Goal: Task Accomplishment & Management: Use online tool/utility

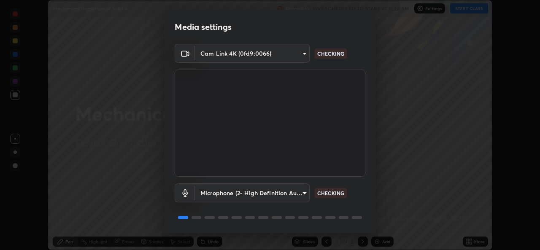
scroll to position [27, 0]
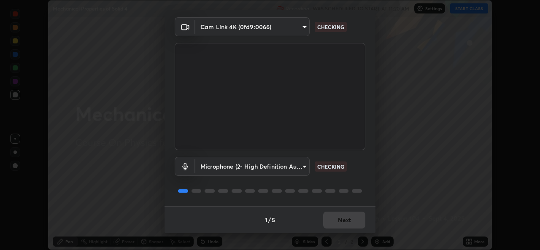
click at [333, 212] on div "1 / 5 Next" at bounding box center [269, 219] width 211 height 27
click at [333, 219] on div "1 / 5 Next" at bounding box center [269, 219] width 211 height 27
click at [330, 224] on div "1 / 5 Next" at bounding box center [269, 219] width 211 height 27
click at [329, 222] on div "1 / 5 Next" at bounding box center [269, 219] width 211 height 27
click at [326, 223] on div "1 / 5 Next" at bounding box center [269, 219] width 211 height 27
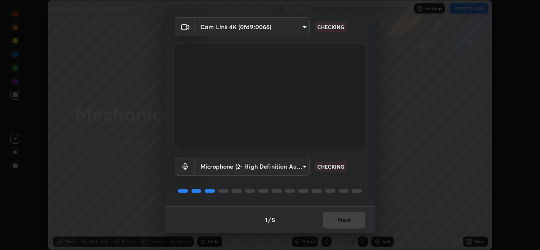
click at [330, 219] on div "1 / 5 Next" at bounding box center [269, 219] width 211 height 27
click at [331, 218] on div "1 / 5 Next" at bounding box center [269, 219] width 211 height 27
click at [330, 223] on div "1 / 5 Next" at bounding box center [269, 219] width 211 height 27
click at [330, 218] on div "1 / 5 Next" at bounding box center [269, 219] width 211 height 27
click at [326, 215] on div "1 / 5 Next" at bounding box center [269, 219] width 211 height 27
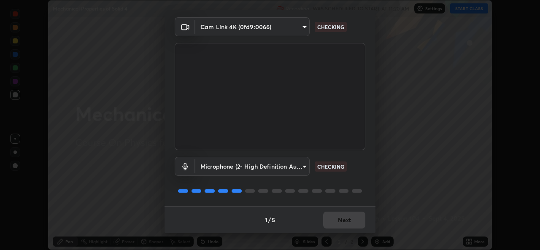
click at [331, 218] on div "1 / 5 Next" at bounding box center [269, 219] width 211 height 27
click at [336, 220] on div "1 / 5 Next" at bounding box center [269, 219] width 211 height 27
click at [338, 221] on div "1 / 5 Next" at bounding box center [269, 219] width 211 height 27
click at [337, 224] on div "1 / 5 Next" at bounding box center [269, 219] width 211 height 27
click at [338, 225] on div "1 / 5 Next" at bounding box center [269, 219] width 211 height 27
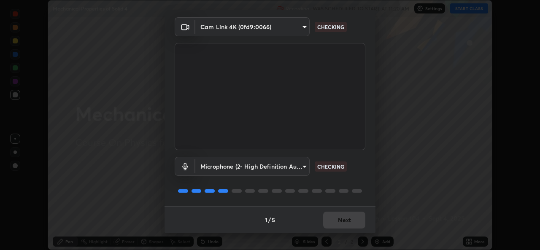
click at [337, 223] on div "1 / 5 Next" at bounding box center [269, 219] width 211 height 27
click at [338, 224] on div "1 / 5 Next" at bounding box center [269, 219] width 211 height 27
click at [341, 223] on div "1 / 5 Next" at bounding box center [269, 219] width 211 height 27
click at [341, 224] on div "1 / 5 Next" at bounding box center [269, 219] width 211 height 27
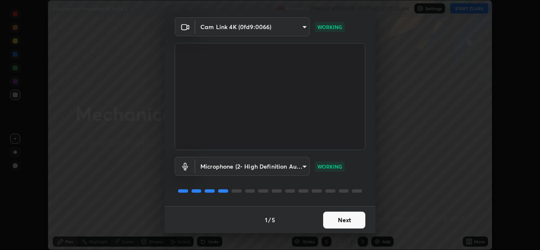
click at [340, 223] on button "Next" at bounding box center [344, 220] width 42 height 17
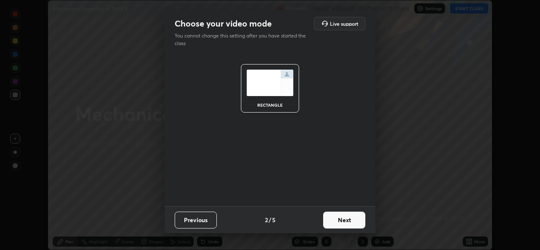
click at [338, 223] on button "Next" at bounding box center [344, 220] width 42 height 17
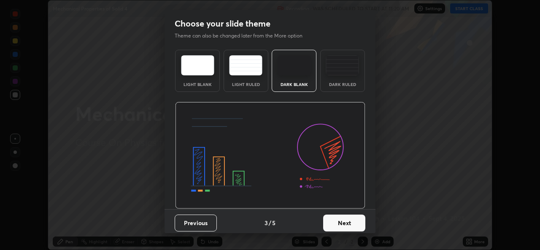
click at [341, 223] on button "Next" at bounding box center [344, 223] width 42 height 17
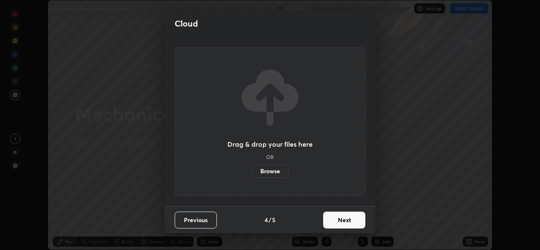
click at [352, 223] on button "Next" at bounding box center [344, 220] width 42 height 17
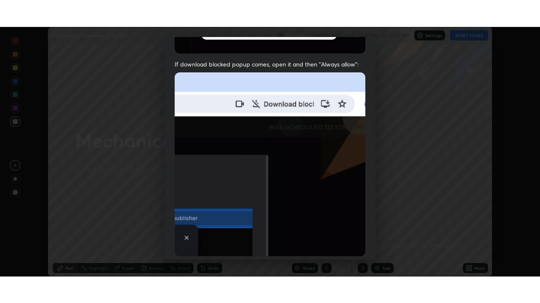
scroll to position [199, 0]
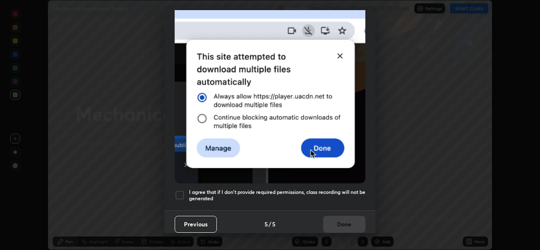
click at [255, 196] on h5 "I agree that if I don't provide required permissions, class recording will not …" at bounding box center [277, 195] width 176 height 13
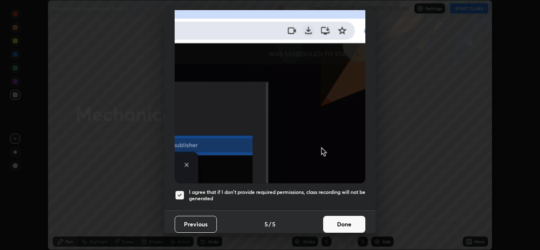
click at [324, 223] on button "Done" at bounding box center [344, 224] width 42 height 17
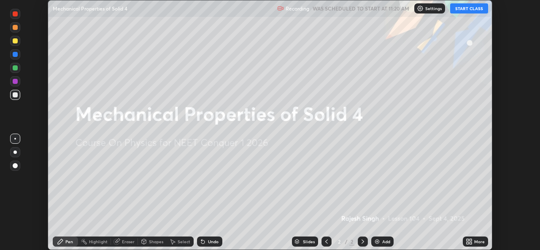
click at [470, 240] on icon at bounding box center [470, 240] width 2 height 2
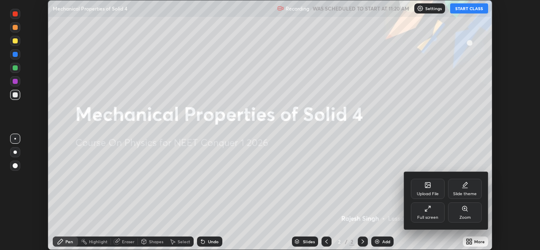
click at [420, 212] on div "Full screen" at bounding box center [428, 212] width 34 height 20
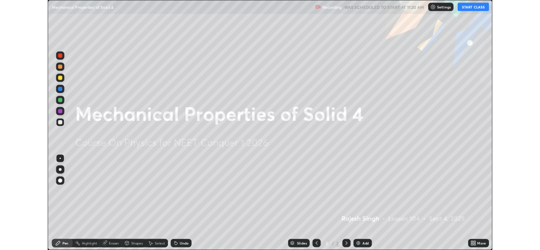
scroll to position [303, 540]
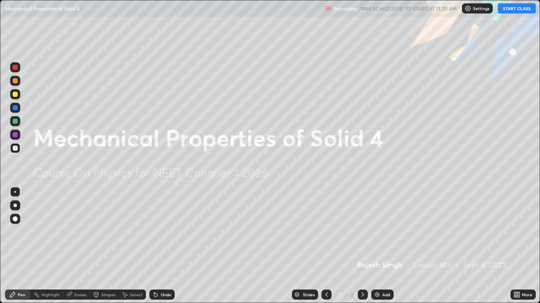
click at [512, 10] on button "START CLASS" at bounding box center [516, 8] width 38 height 10
click at [516, 250] on icon at bounding box center [516, 295] width 7 height 7
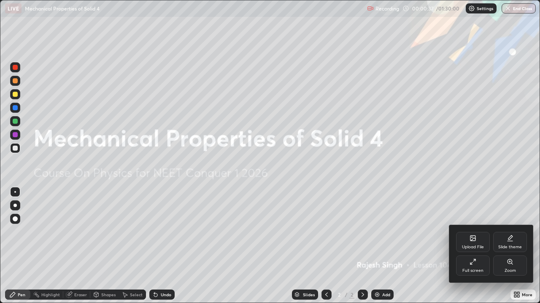
click at [476, 243] on div "Upload File" at bounding box center [473, 242] width 34 height 20
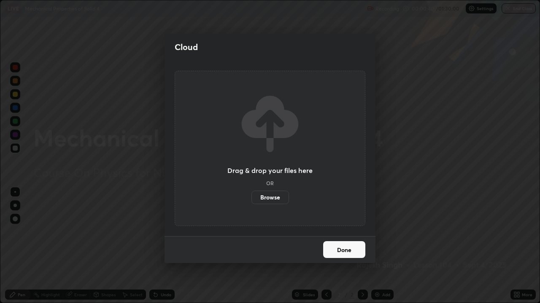
click at [275, 197] on label "Browse" at bounding box center [270, 197] width 38 height 13
click at [251, 197] on input "Browse" at bounding box center [251, 197] width 0 height 13
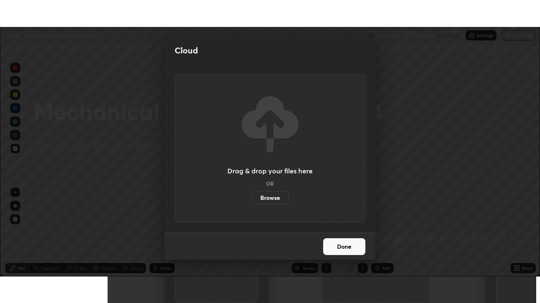
scroll to position [41902, 41612]
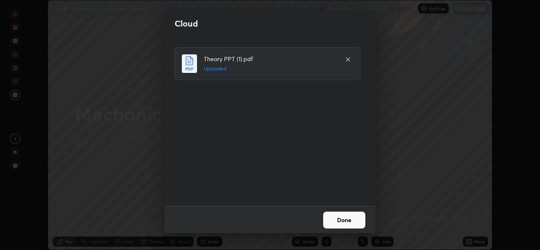
click at [346, 222] on button "Done" at bounding box center [344, 220] width 42 height 17
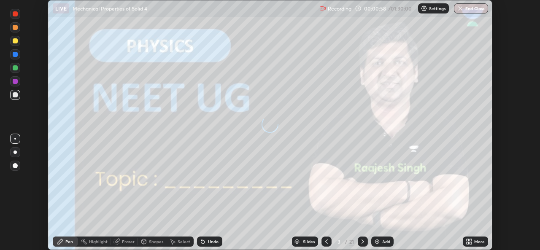
click at [467, 239] on icon at bounding box center [468, 241] width 7 height 7
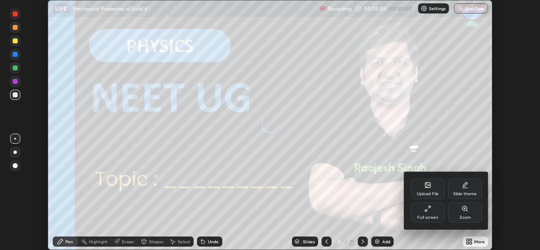
click at [436, 209] on div "Full screen" at bounding box center [428, 212] width 34 height 20
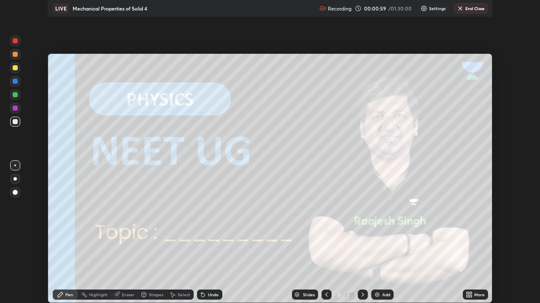
scroll to position [303, 540]
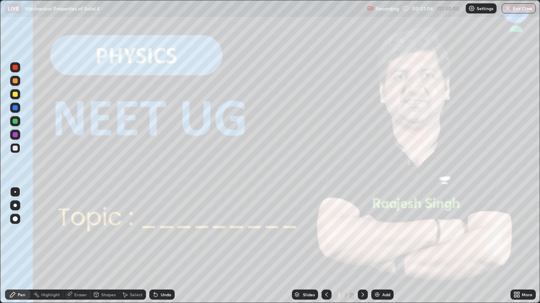
click at [366, 250] on div at bounding box center [362, 295] width 10 height 10
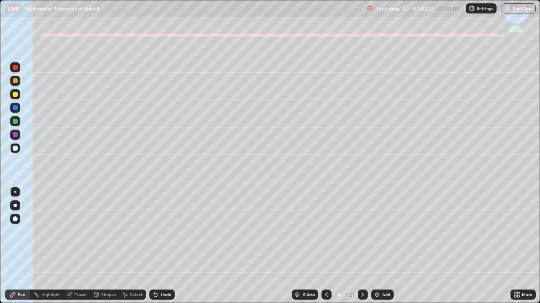
click at [16, 95] on div at bounding box center [15, 94] width 5 height 5
click at [162, 250] on div "Undo" at bounding box center [161, 295] width 25 height 10
click at [13, 250] on icon at bounding box center [12, 295] width 5 height 5
click at [15, 208] on div at bounding box center [15, 206] width 10 height 10
click at [156, 250] on icon at bounding box center [155, 295] width 7 height 7
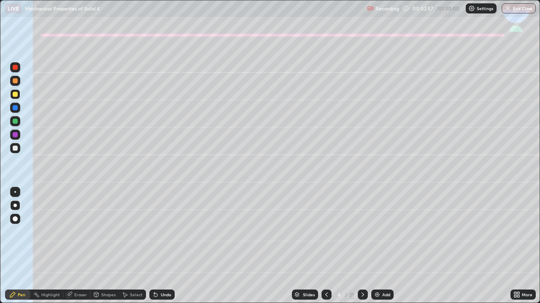
click at [16, 150] on div at bounding box center [15, 148] width 5 height 5
click at [13, 97] on div at bounding box center [15, 94] width 10 height 10
click at [10, 145] on div at bounding box center [15, 148] width 10 height 10
click at [13, 82] on div at bounding box center [15, 80] width 5 height 5
click at [104, 250] on div "Shapes" at bounding box center [104, 295] width 29 height 10
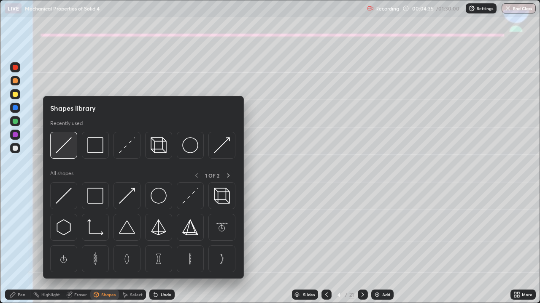
click at [65, 146] on img at bounding box center [64, 145] width 16 height 16
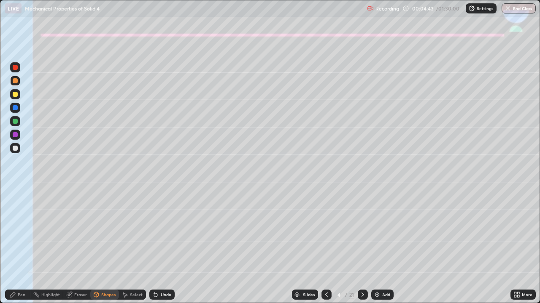
click at [18, 250] on div "Pen" at bounding box center [22, 295] width 8 height 4
click at [161, 250] on div "Undo" at bounding box center [161, 295] width 25 height 10
click at [159, 250] on div "Undo" at bounding box center [161, 295] width 25 height 10
click at [156, 250] on icon at bounding box center [155, 295] width 7 height 7
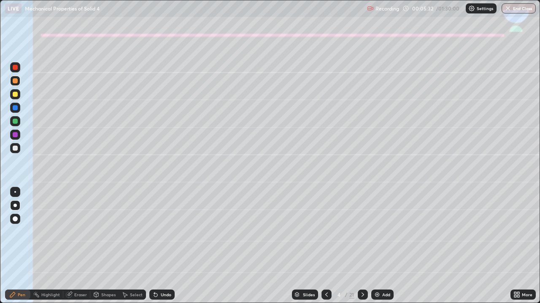
click at [155, 250] on div "Undo" at bounding box center [161, 295] width 25 height 10
click at [153, 250] on div "Undo" at bounding box center [161, 295] width 25 height 10
click at [20, 151] on div at bounding box center [15, 148] width 10 height 10
click at [361, 250] on icon at bounding box center [362, 295] width 7 height 7
click at [16, 81] on div at bounding box center [15, 80] width 5 height 5
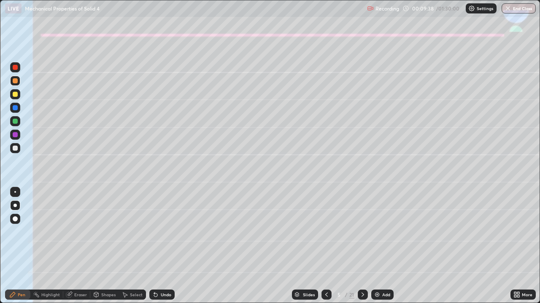
click at [161, 250] on div "Undo" at bounding box center [166, 295] width 11 height 4
click at [158, 250] on div "Undo" at bounding box center [161, 295] width 25 height 10
click at [11, 146] on div at bounding box center [15, 148] width 10 height 10
click at [75, 250] on div "Eraser" at bounding box center [76, 295] width 27 height 10
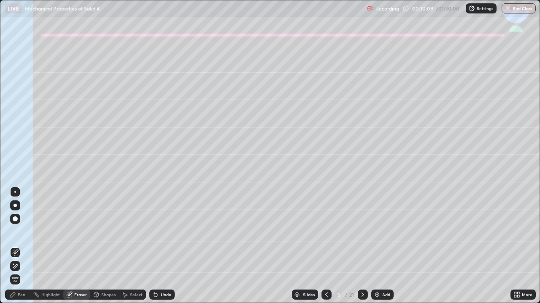
click at [17, 250] on div "Pen" at bounding box center [17, 295] width 25 height 10
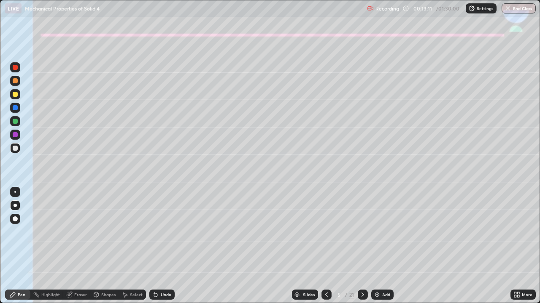
click at [107, 250] on div "Shapes" at bounding box center [108, 295] width 14 height 4
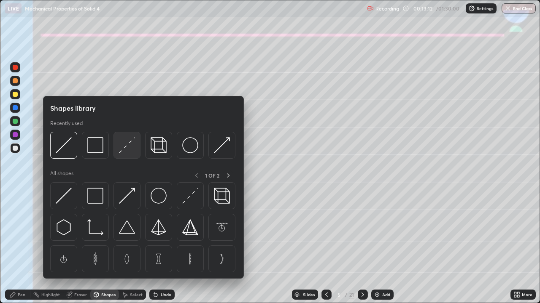
click at [124, 150] on img at bounding box center [127, 145] width 16 height 16
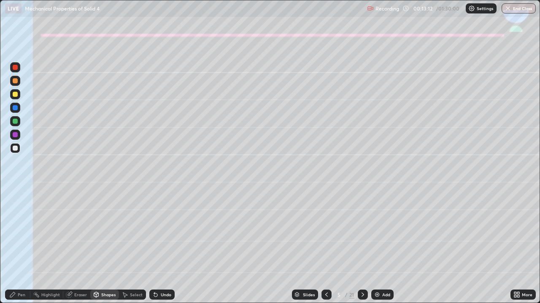
click at [14, 135] on div at bounding box center [15, 134] width 5 height 5
click at [16, 95] on div at bounding box center [15, 94] width 5 height 5
click at [16, 81] on div at bounding box center [15, 80] width 5 height 5
click at [164, 250] on div "Undo" at bounding box center [161, 295] width 25 height 10
click at [21, 250] on div "Pen" at bounding box center [22, 295] width 8 height 4
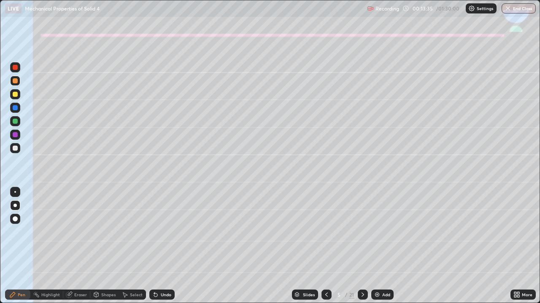
click at [104, 250] on div "Shapes" at bounding box center [104, 295] width 29 height 10
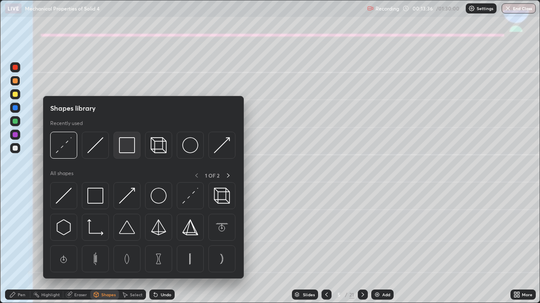
click at [129, 145] on img at bounding box center [127, 145] width 16 height 16
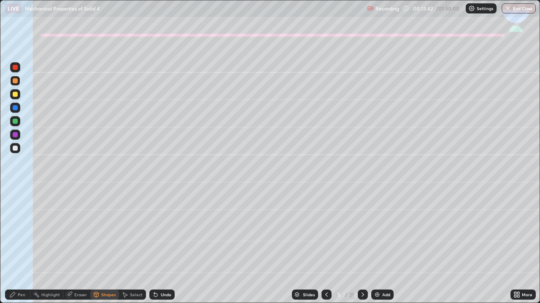
click at [17, 250] on div "Pen" at bounding box center [17, 295] width 25 height 10
click at [161, 250] on div "Undo" at bounding box center [166, 295] width 11 height 4
click at [162, 250] on div "Undo" at bounding box center [166, 295] width 11 height 4
click at [161, 250] on div "Undo" at bounding box center [166, 295] width 11 height 4
click at [162, 250] on div "Undo" at bounding box center [166, 295] width 11 height 4
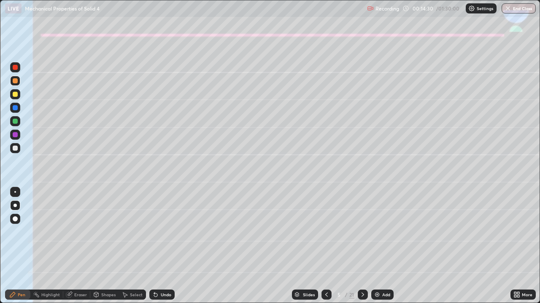
click at [161, 250] on div "Undo" at bounding box center [166, 295] width 11 height 4
click at [158, 250] on div "Undo" at bounding box center [161, 295] width 25 height 10
click at [157, 250] on div "Undo" at bounding box center [161, 295] width 25 height 10
click at [162, 250] on div "Undo" at bounding box center [166, 295] width 11 height 4
click at [161, 250] on div "Undo" at bounding box center [166, 295] width 11 height 4
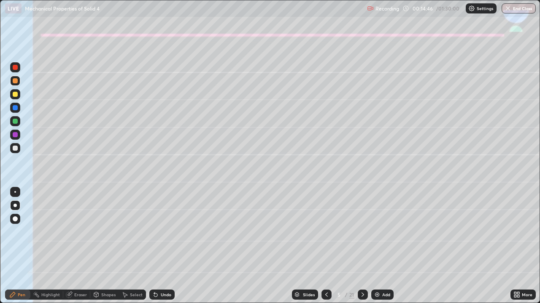
click at [161, 250] on div "Undo" at bounding box center [166, 295] width 11 height 4
click at [161, 250] on div "Undo" at bounding box center [161, 295] width 25 height 10
click at [158, 250] on div "Undo" at bounding box center [161, 295] width 25 height 10
click at [12, 122] on div at bounding box center [15, 121] width 10 height 10
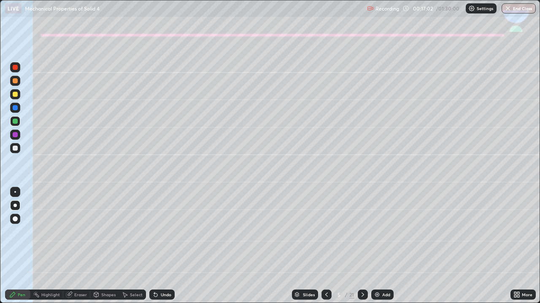
click at [21, 83] on div at bounding box center [14, 80] width 13 height 13
click at [16, 147] on div at bounding box center [15, 148] width 5 height 5
click at [157, 250] on icon at bounding box center [155, 295] width 7 height 7
click at [361, 250] on div at bounding box center [362, 295] width 10 height 17
click at [325, 250] on icon at bounding box center [326, 295] width 7 height 7
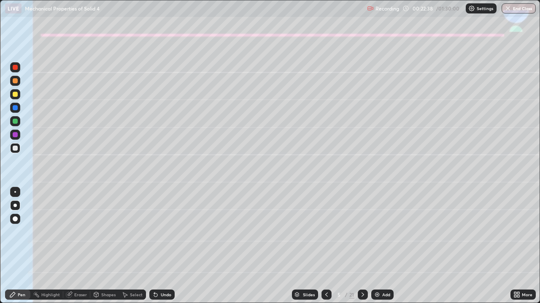
click at [362, 250] on icon at bounding box center [362, 295] width 7 height 7
click at [16, 93] on div at bounding box center [15, 94] width 5 height 5
click at [104, 250] on div "Shapes" at bounding box center [108, 295] width 14 height 4
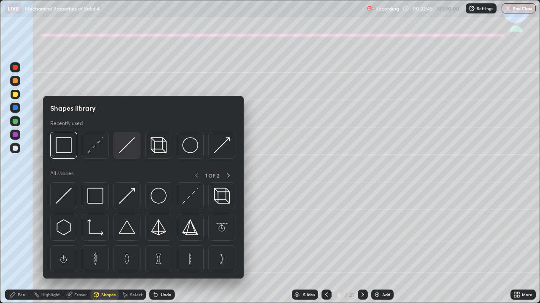
click at [124, 147] on img at bounding box center [127, 145] width 16 height 16
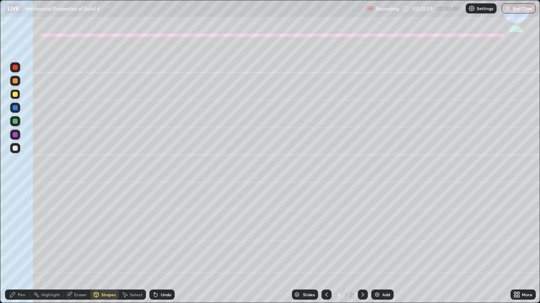
click at [16, 250] on icon at bounding box center [12, 295] width 7 height 7
click at [159, 250] on div "Undo" at bounding box center [161, 295] width 25 height 10
click at [16, 124] on div at bounding box center [15, 121] width 10 height 10
click at [19, 97] on div at bounding box center [15, 94] width 10 height 10
click at [14, 145] on div at bounding box center [15, 148] width 10 height 10
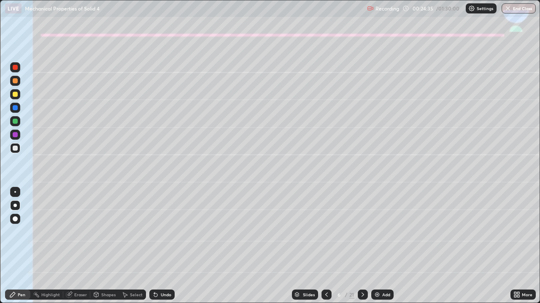
click at [14, 95] on div at bounding box center [15, 94] width 5 height 5
click at [102, 250] on div "Shapes" at bounding box center [104, 295] width 29 height 10
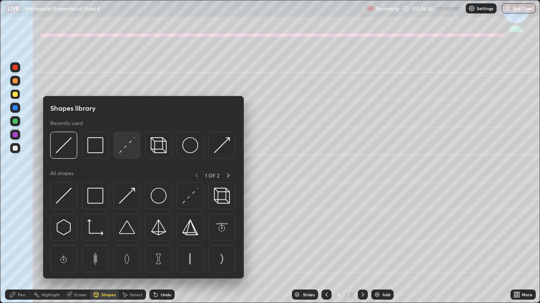
click at [128, 144] on img at bounding box center [127, 145] width 16 height 16
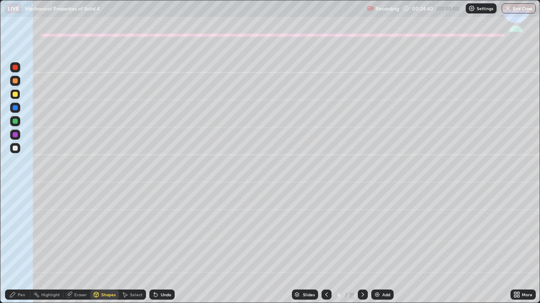
click at [130, 250] on div "Select" at bounding box center [136, 295] width 13 height 4
click at [107, 250] on div "Shapes" at bounding box center [104, 295] width 29 height 10
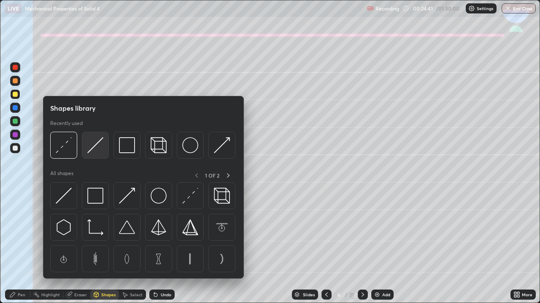
click at [95, 145] on img at bounding box center [95, 145] width 16 height 16
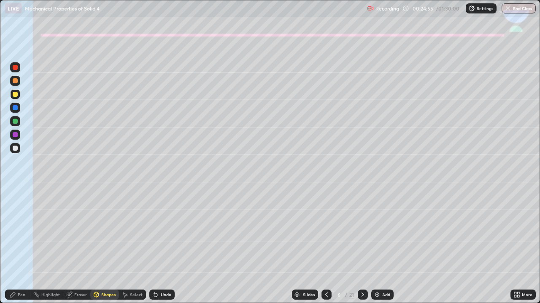
click at [22, 250] on div "Pen" at bounding box center [22, 295] width 8 height 4
click at [167, 250] on div "Undo" at bounding box center [166, 295] width 11 height 4
click at [168, 250] on div "Undo" at bounding box center [161, 295] width 25 height 10
click at [162, 250] on div "Undo" at bounding box center [161, 295] width 25 height 10
click at [14, 151] on div at bounding box center [15, 148] width 10 height 10
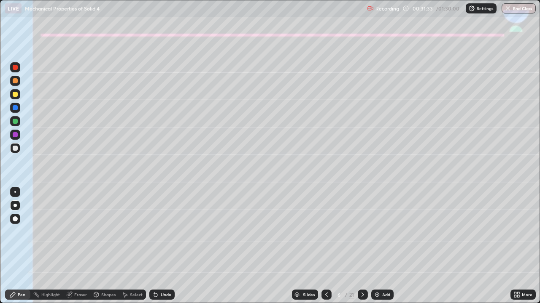
click at [367, 250] on div at bounding box center [362, 295] width 10 height 17
click at [13, 98] on div at bounding box center [15, 94] width 10 height 10
click at [105, 250] on div "Shapes" at bounding box center [104, 295] width 29 height 10
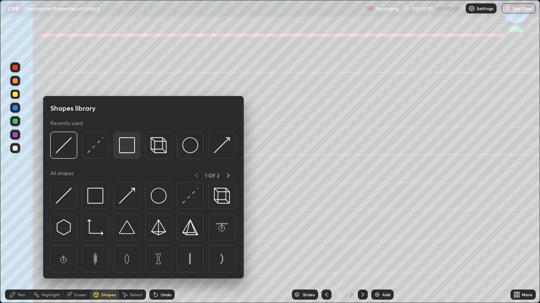
click at [126, 149] on img at bounding box center [127, 145] width 16 height 16
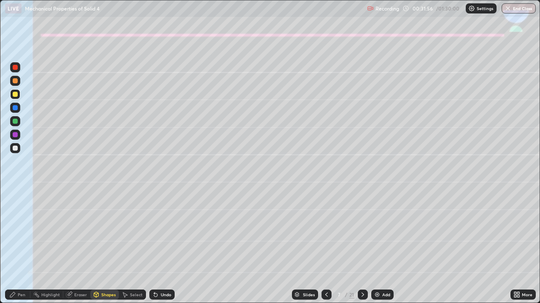
click at [75, 250] on div "Eraser" at bounding box center [80, 295] width 13 height 4
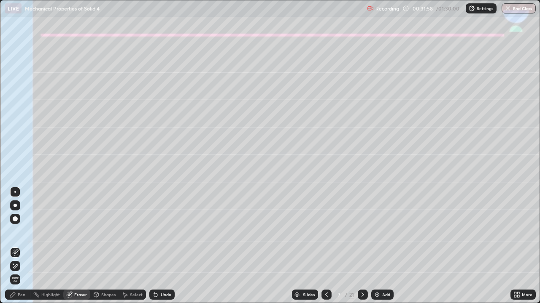
click at [16, 250] on div "Pen" at bounding box center [17, 295] width 25 height 10
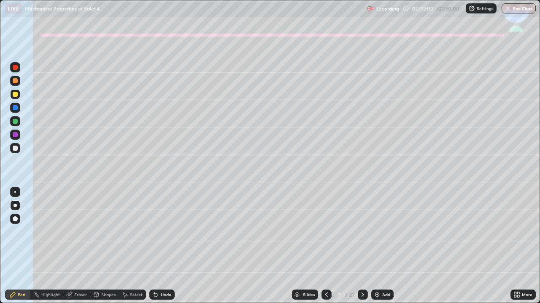
click at [99, 250] on div "Shapes" at bounding box center [104, 295] width 29 height 10
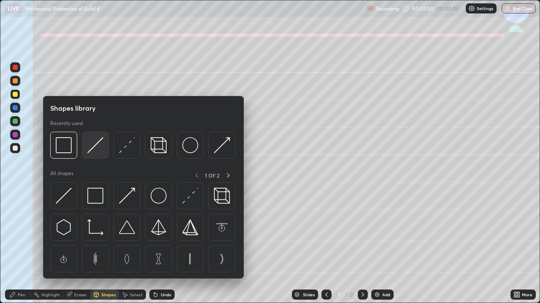
click at [95, 148] on img at bounding box center [95, 145] width 16 height 16
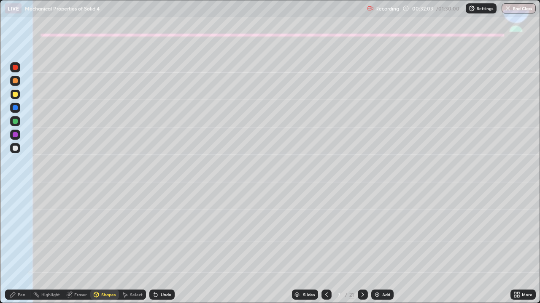
click at [19, 250] on div "Pen" at bounding box center [22, 295] width 8 height 4
click at [19, 151] on div at bounding box center [15, 148] width 10 height 10
click at [16, 94] on div at bounding box center [15, 94] width 5 height 5
click at [16, 150] on div at bounding box center [15, 148] width 5 height 5
click at [164, 250] on div "Undo" at bounding box center [166, 295] width 11 height 4
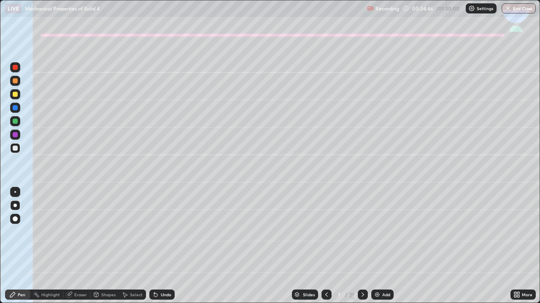
click at [166, 250] on div "Undo" at bounding box center [166, 295] width 11 height 4
click at [161, 250] on div "Undo" at bounding box center [166, 295] width 11 height 4
click at [163, 250] on div "Undo" at bounding box center [166, 295] width 11 height 4
click at [162, 250] on div "Undo" at bounding box center [166, 295] width 11 height 4
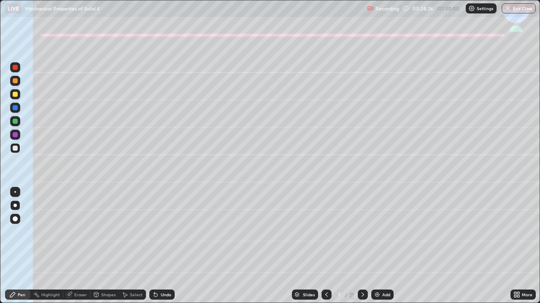
click at [360, 250] on icon at bounding box center [362, 295] width 7 height 7
click at [14, 95] on div at bounding box center [15, 94] width 5 height 5
click at [14, 122] on div at bounding box center [15, 121] width 5 height 5
click at [157, 250] on icon at bounding box center [155, 295] width 7 height 7
click at [158, 250] on div "Undo" at bounding box center [161, 295] width 25 height 10
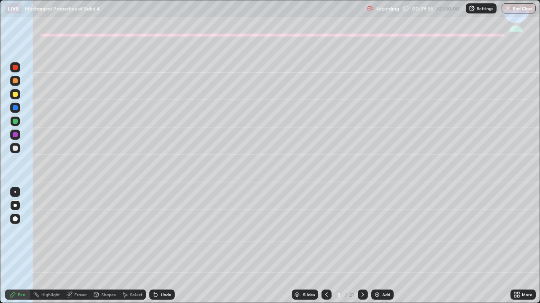
click at [161, 250] on div "Undo" at bounding box center [166, 295] width 11 height 4
click at [110, 250] on div "Shapes" at bounding box center [108, 295] width 14 height 4
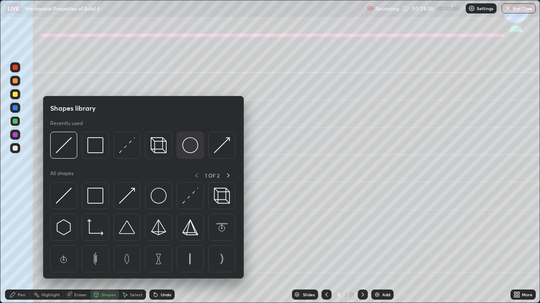
click at [190, 146] on img at bounding box center [190, 145] width 16 height 16
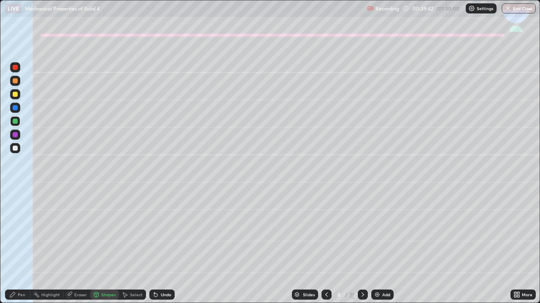
click at [26, 250] on div "Pen" at bounding box center [17, 295] width 25 height 10
click at [164, 250] on div "Undo" at bounding box center [166, 295] width 11 height 4
click at [161, 250] on div "Undo" at bounding box center [166, 295] width 11 height 4
click at [158, 250] on div "Undo" at bounding box center [161, 295] width 25 height 10
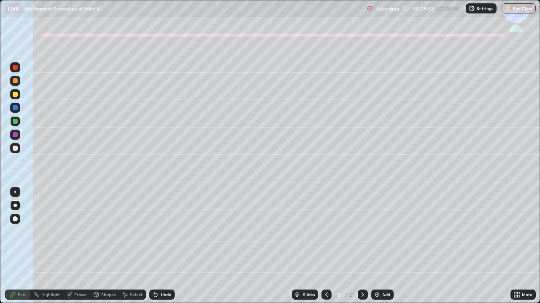
click at [156, 250] on icon at bounding box center [155, 295] width 7 height 7
click at [19, 148] on div at bounding box center [15, 148] width 10 height 10
click at [156, 250] on icon at bounding box center [155, 295] width 3 height 3
click at [161, 250] on div "Undo" at bounding box center [166, 295] width 11 height 4
click at [77, 250] on div "Eraser" at bounding box center [80, 295] width 13 height 4
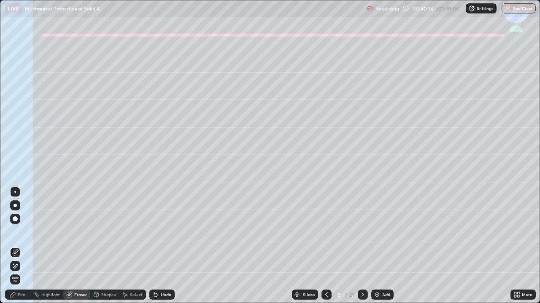
click at [17, 250] on div "Pen" at bounding box center [17, 295] width 25 height 10
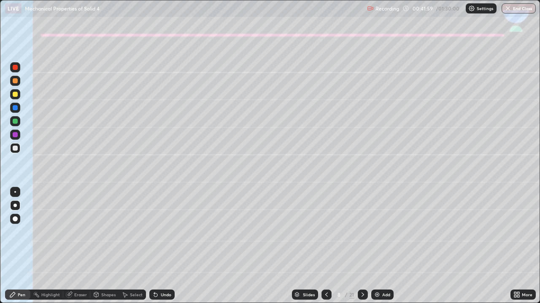
click at [15, 109] on div at bounding box center [15, 107] width 5 height 5
click at [15, 148] on div at bounding box center [15, 148] width 5 height 5
click at [166, 250] on div "Undo" at bounding box center [166, 295] width 11 height 4
click at [161, 250] on div "Undo" at bounding box center [161, 295] width 25 height 10
click at [157, 250] on icon at bounding box center [155, 295] width 7 height 7
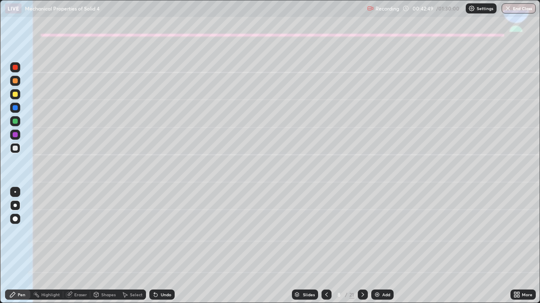
click at [161, 250] on div "Undo" at bounding box center [166, 295] width 11 height 4
click at [164, 250] on div "Undo" at bounding box center [166, 295] width 11 height 4
click at [363, 250] on icon at bounding box center [362, 295] width 7 height 7
click at [16, 81] on div at bounding box center [15, 80] width 5 height 5
click at [106, 250] on div "Shapes" at bounding box center [108, 295] width 14 height 4
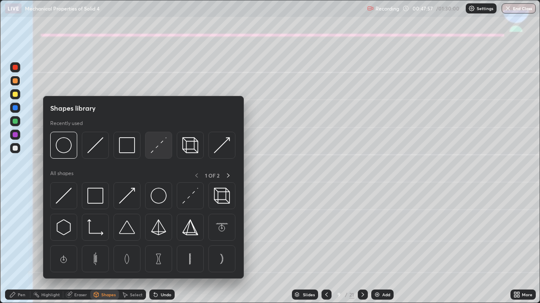
click at [156, 146] on img at bounding box center [158, 145] width 16 height 16
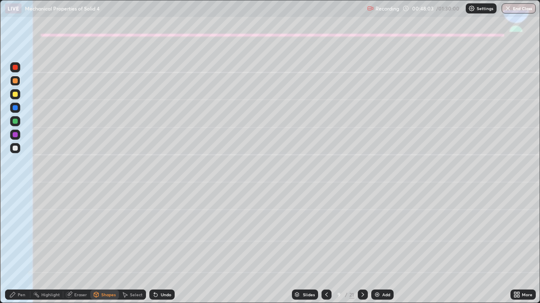
click at [27, 250] on div "Pen" at bounding box center [17, 295] width 25 height 10
click at [106, 250] on div "Shapes" at bounding box center [104, 295] width 29 height 10
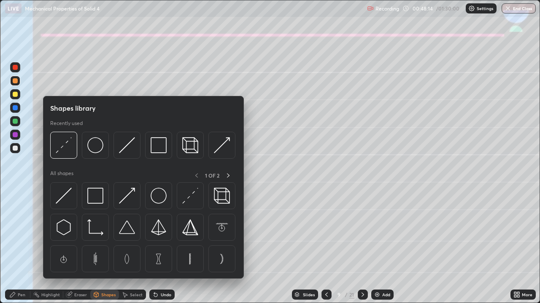
click at [80, 250] on div "Eraser" at bounding box center [76, 295] width 27 height 10
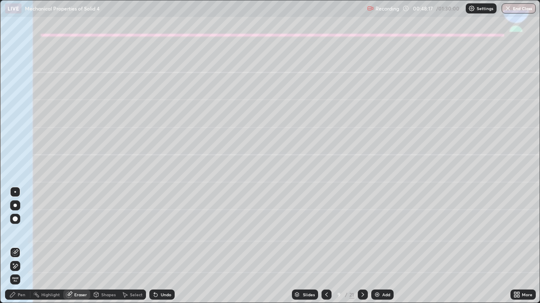
click at [25, 250] on div "Pen" at bounding box center [22, 295] width 8 height 4
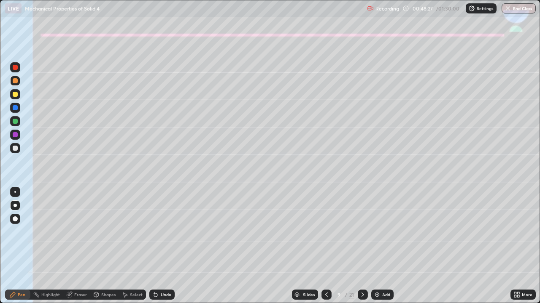
click at [15, 146] on div at bounding box center [15, 148] width 5 height 5
click at [161, 250] on div "Undo" at bounding box center [166, 295] width 11 height 4
click at [358, 250] on div at bounding box center [362, 295] width 10 height 10
click at [14, 94] on div at bounding box center [15, 94] width 5 height 5
click at [11, 123] on div at bounding box center [15, 121] width 10 height 10
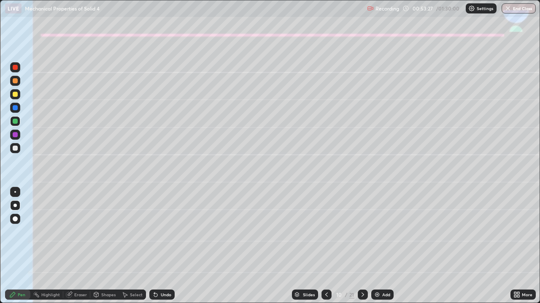
click at [161, 250] on div "Undo" at bounding box center [166, 295] width 11 height 4
click at [104, 250] on div "Shapes" at bounding box center [108, 295] width 14 height 4
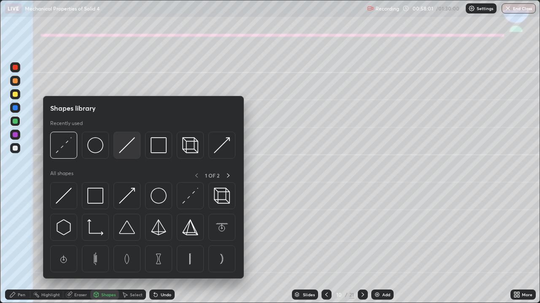
click at [125, 149] on img at bounding box center [127, 145] width 16 height 16
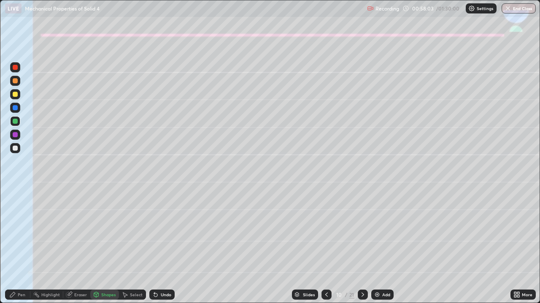
click at [15, 81] on div at bounding box center [15, 80] width 5 height 5
click at [19, 108] on div at bounding box center [15, 108] width 10 height 10
click at [17, 250] on div "Pen" at bounding box center [17, 295] width 25 height 10
click at [164, 250] on div "Undo" at bounding box center [166, 295] width 11 height 4
click at [14, 154] on div at bounding box center [15, 148] width 10 height 13
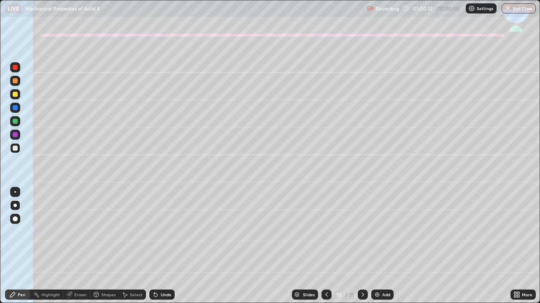
click at [161, 250] on div "Undo" at bounding box center [166, 295] width 11 height 4
click at [74, 250] on div "Eraser" at bounding box center [80, 295] width 13 height 4
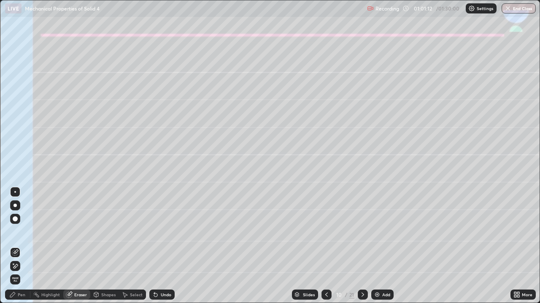
click at [21, 250] on div "Pen" at bounding box center [17, 295] width 25 height 10
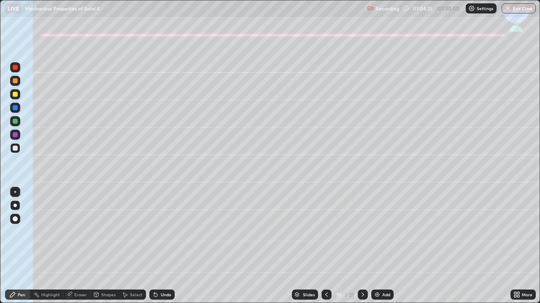
click at [359, 250] on icon at bounding box center [362, 295] width 7 height 7
click at [16, 94] on div at bounding box center [15, 94] width 5 height 5
click at [102, 250] on div "Shapes" at bounding box center [108, 295] width 14 height 4
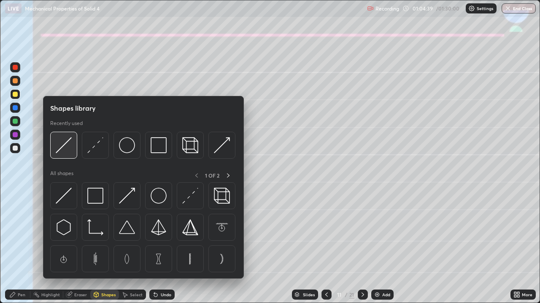
click at [67, 143] on img at bounding box center [64, 145] width 16 height 16
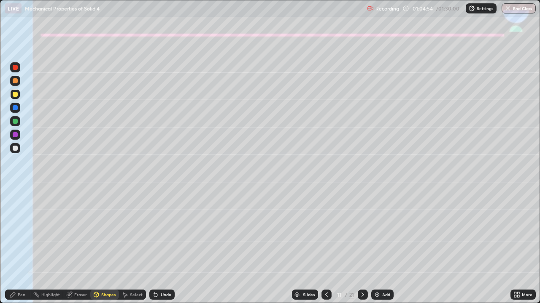
click at [161, 250] on div "Undo" at bounding box center [161, 295] width 25 height 10
click at [24, 250] on div "Pen" at bounding box center [22, 295] width 8 height 4
click at [16, 148] on div at bounding box center [15, 148] width 5 height 5
click at [161, 250] on div "Undo" at bounding box center [166, 295] width 11 height 4
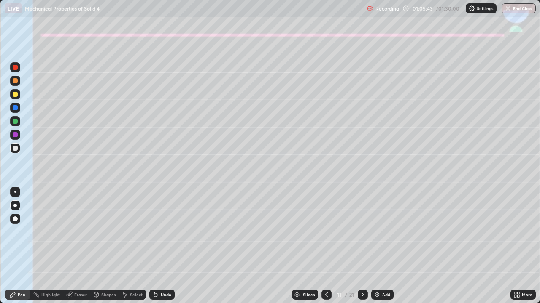
click at [161, 250] on div "Undo" at bounding box center [166, 295] width 11 height 4
click at [15, 96] on div at bounding box center [15, 94] width 5 height 5
click at [14, 82] on div at bounding box center [15, 80] width 5 height 5
click at [13, 97] on div at bounding box center [15, 94] width 10 height 10
click at [14, 113] on div at bounding box center [15, 108] width 10 height 10
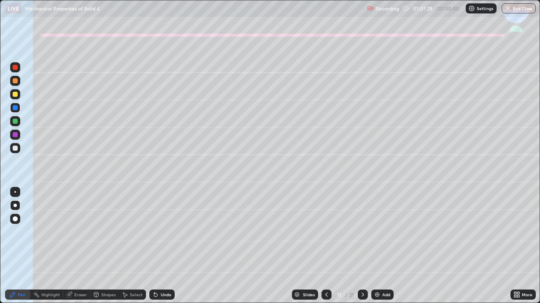
click at [161, 250] on div "Undo" at bounding box center [161, 295] width 25 height 10
click at [521, 8] on button "End Class" at bounding box center [518, 8] width 34 height 10
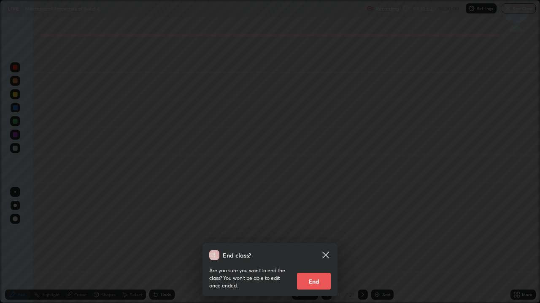
click at [320, 250] on button "End" at bounding box center [314, 281] width 34 height 17
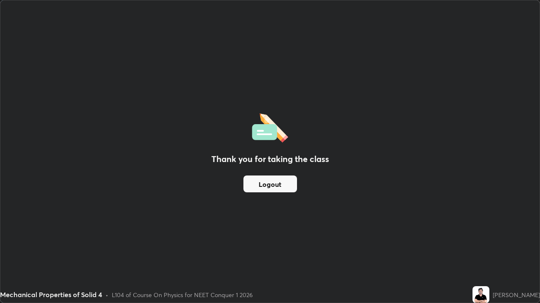
click at [266, 182] on button "Logout" at bounding box center [270, 184] width 54 height 17
click at [264, 189] on button "Logout" at bounding box center [270, 184] width 54 height 17
